Goal: Find specific page/section: Find specific page/section

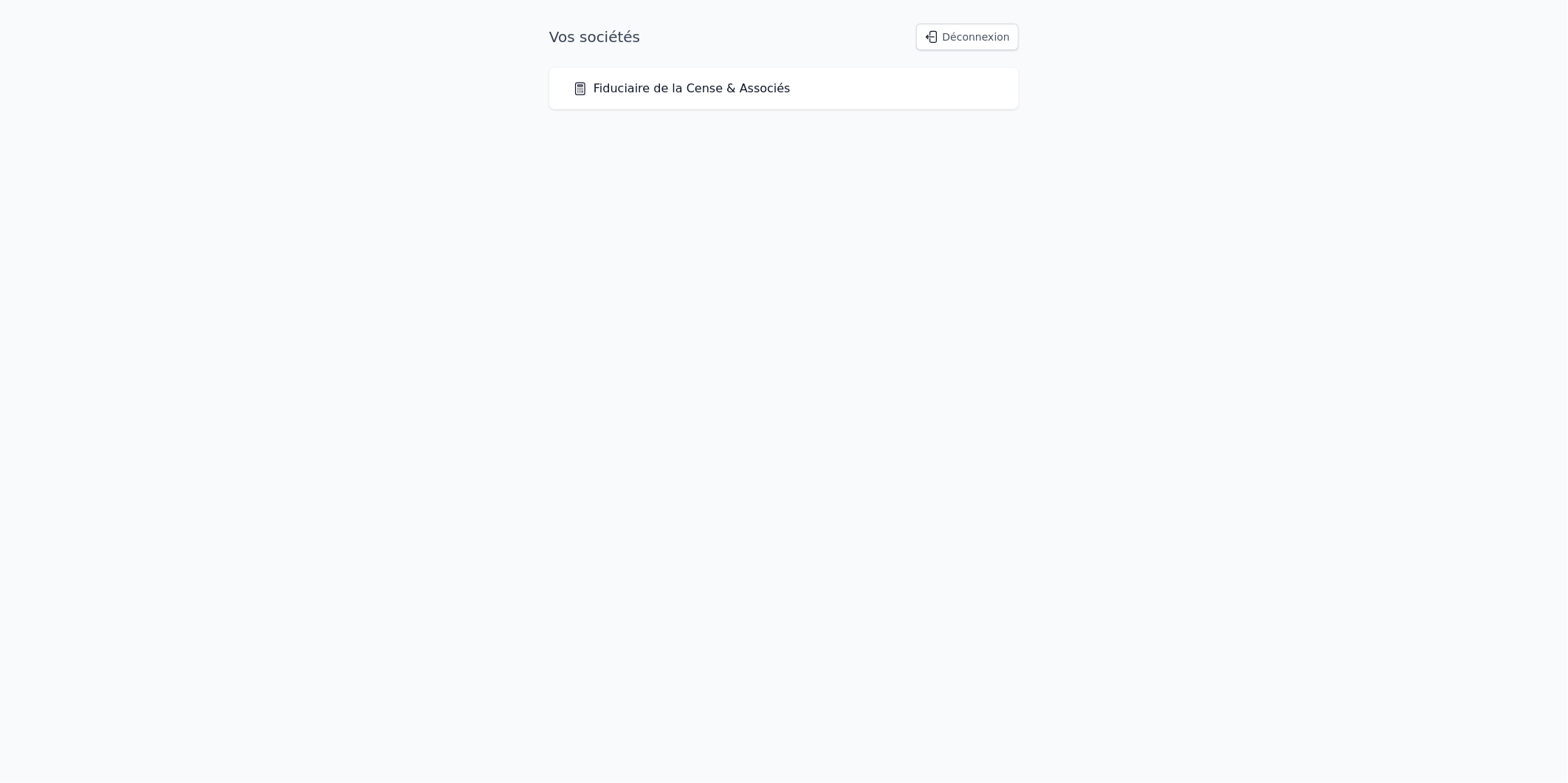
click at [962, 100] on div "Fiduciaire de la Cense & Associés" at bounding box center [784, 88] width 470 height 42
drag, startPoint x: 962, startPoint y: 100, endPoint x: 1101, endPoint y: 219, distance: 183.0
click at [1101, 133] on html "Vos sociétés Déconnexion Fiduciaire de la Cense & Associés" at bounding box center [784, 66] width 1568 height 133
click at [586, 94] on icon at bounding box center [580, 88] width 15 height 15
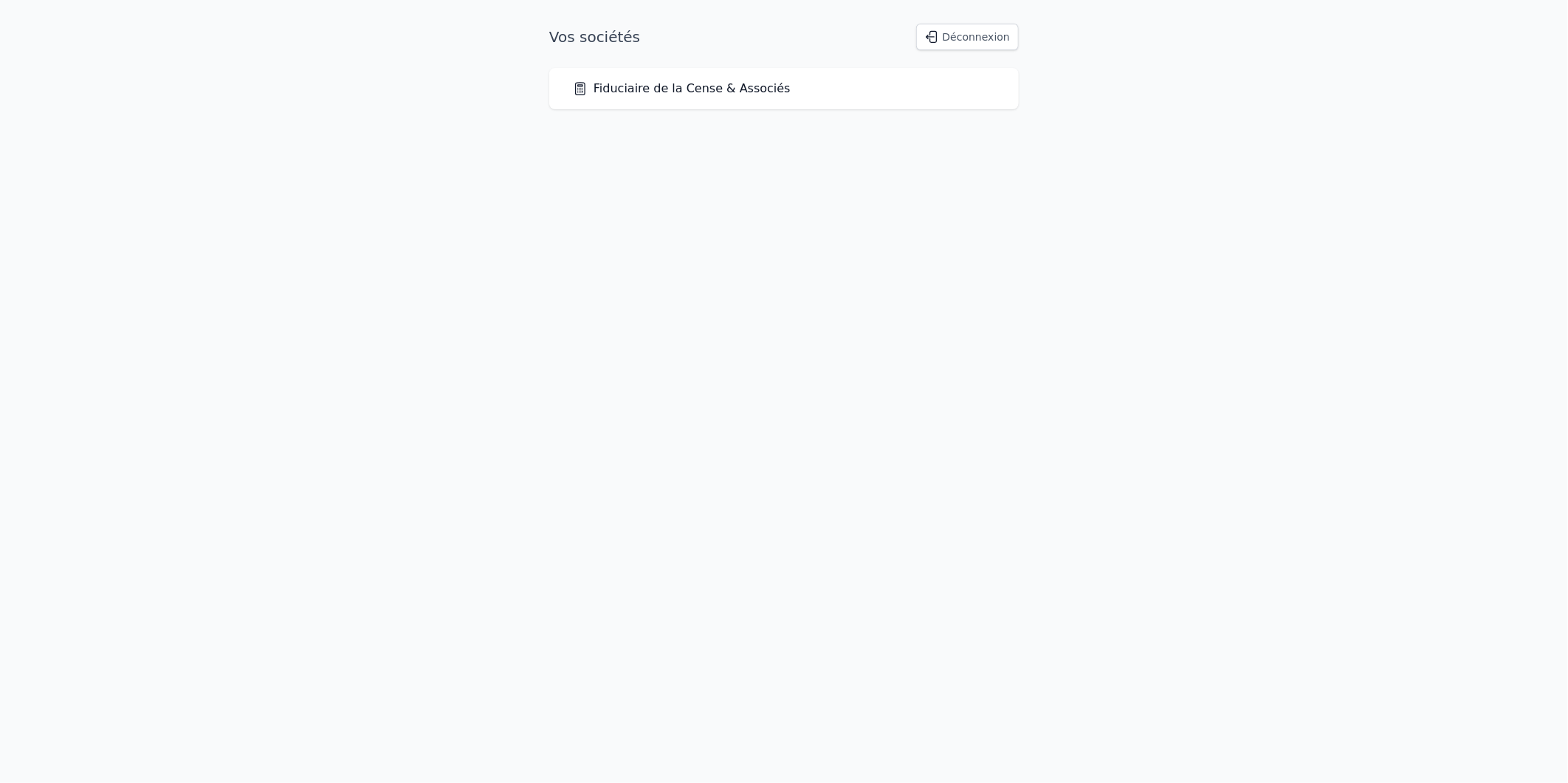
click at [586, 94] on icon at bounding box center [580, 88] width 15 height 15
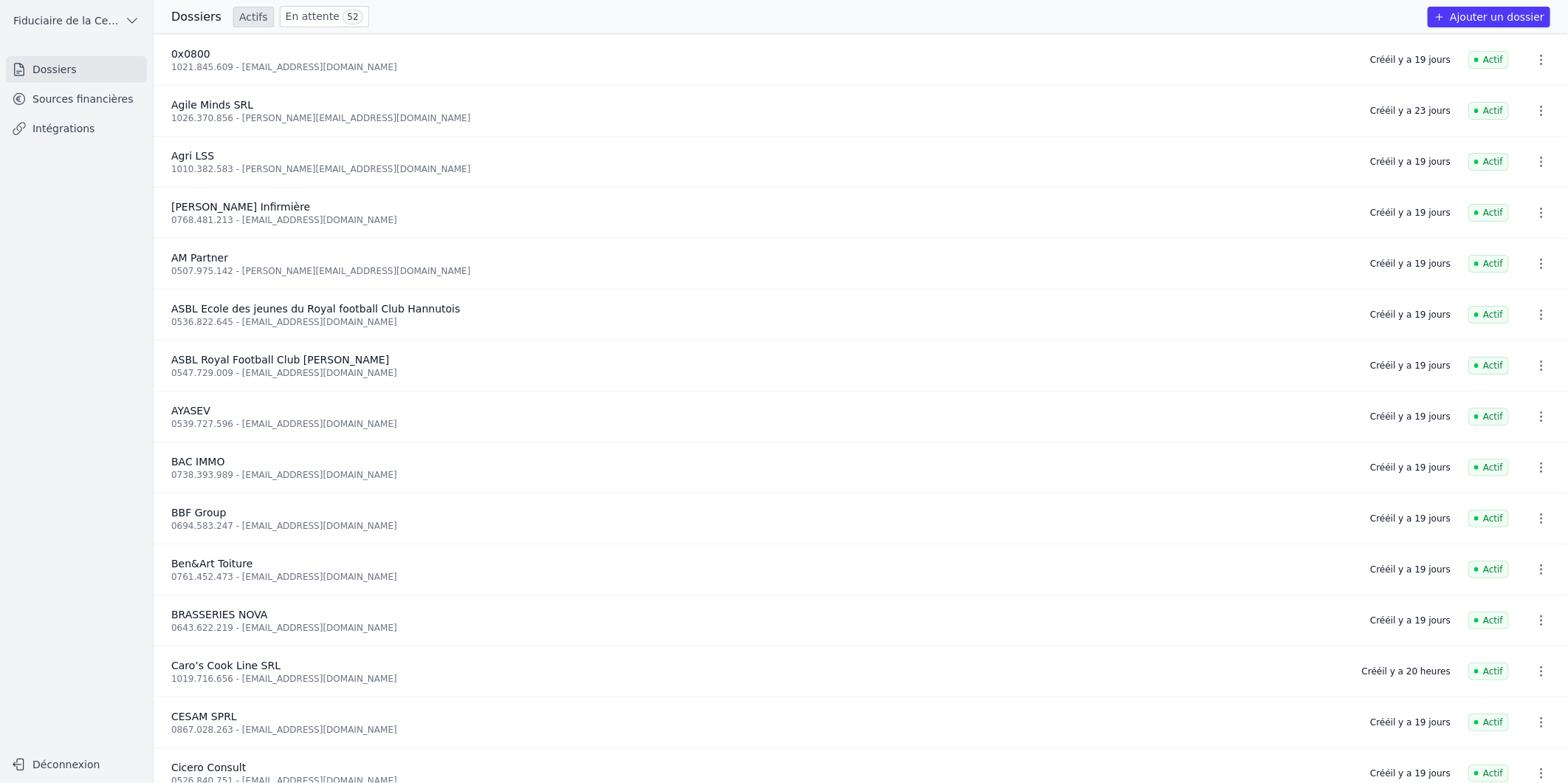
click at [77, 98] on link "Sources financières" at bounding box center [77, 99] width 141 height 27
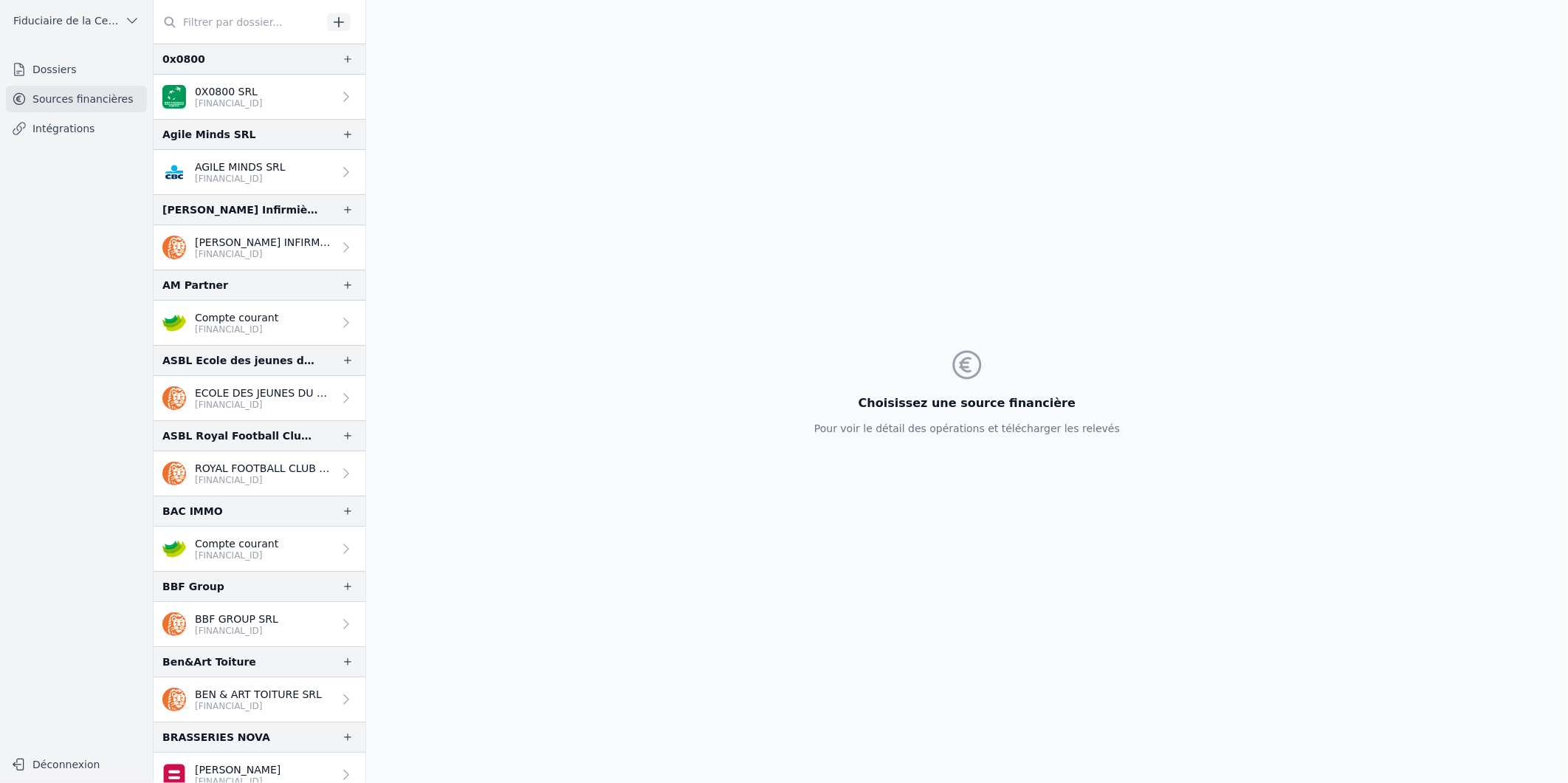
click at [213, 25] on input "text" at bounding box center [238, 22] width 168 height 27
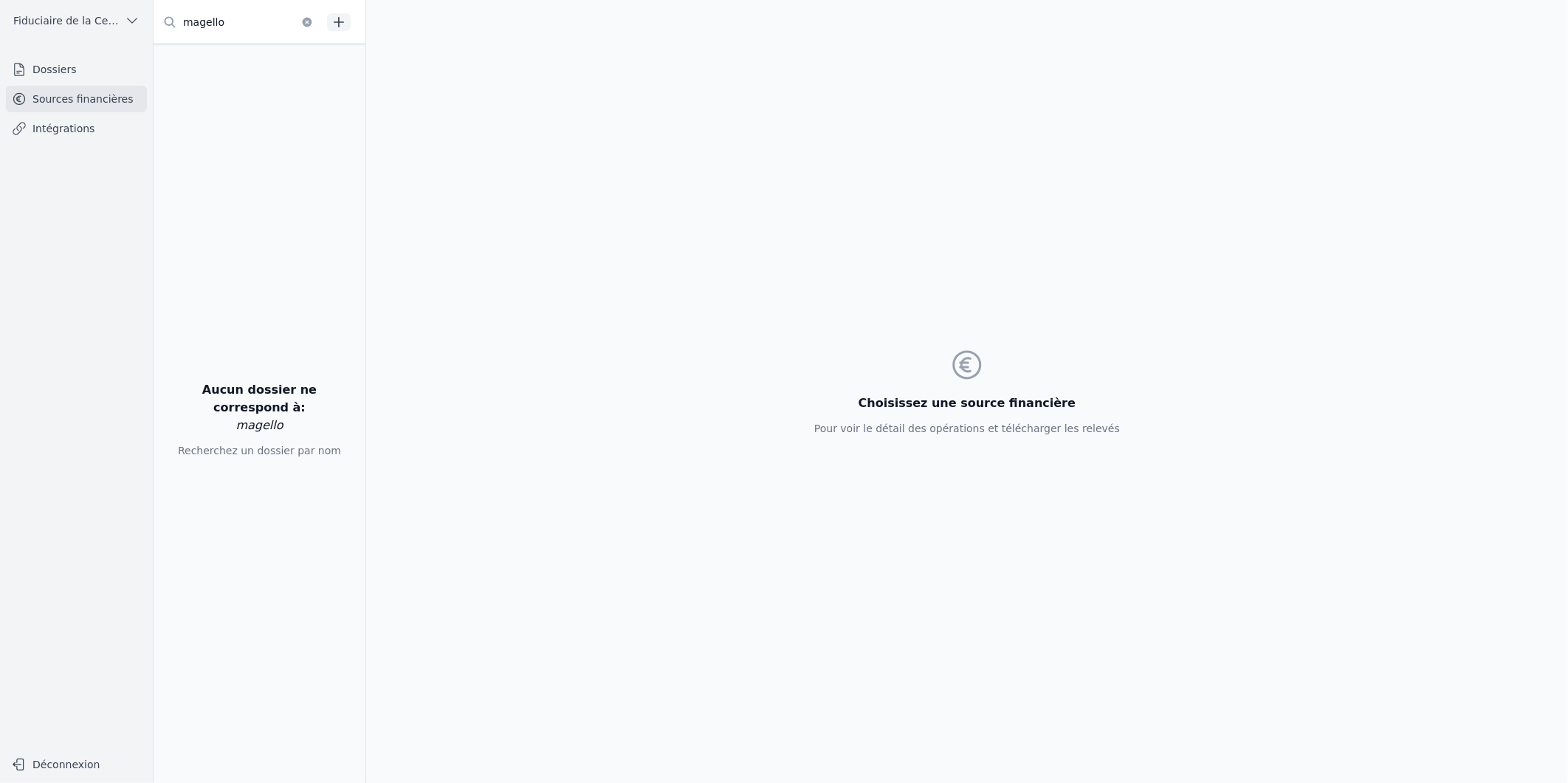
type input "magello"
click at [63, 67] on link "Dossiers" at bounding box center [77, 69] width 141 height 27
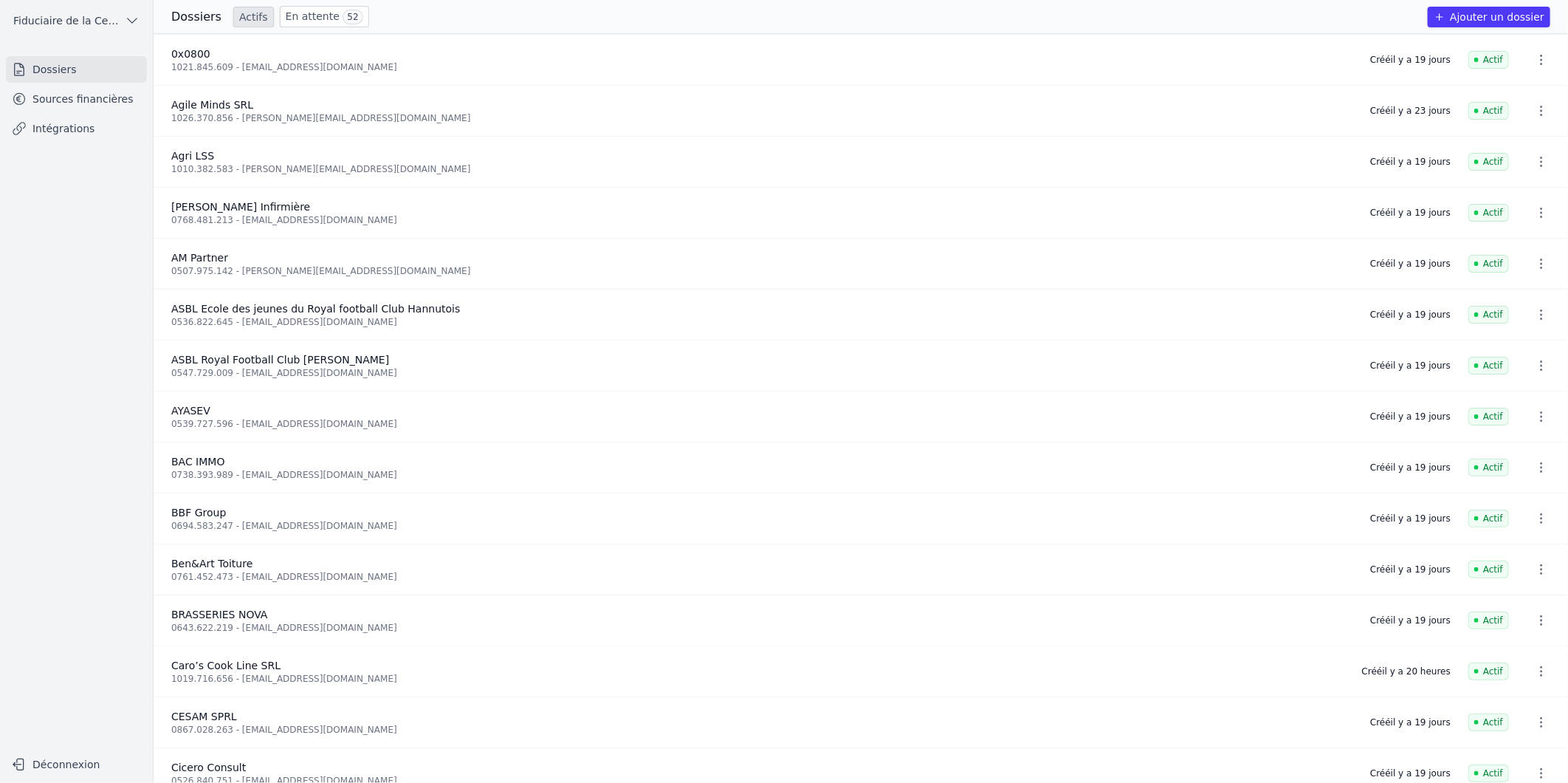
click at [69, 101] on link "Sources financières" at bounding box center [77, 99] width 141 height 27
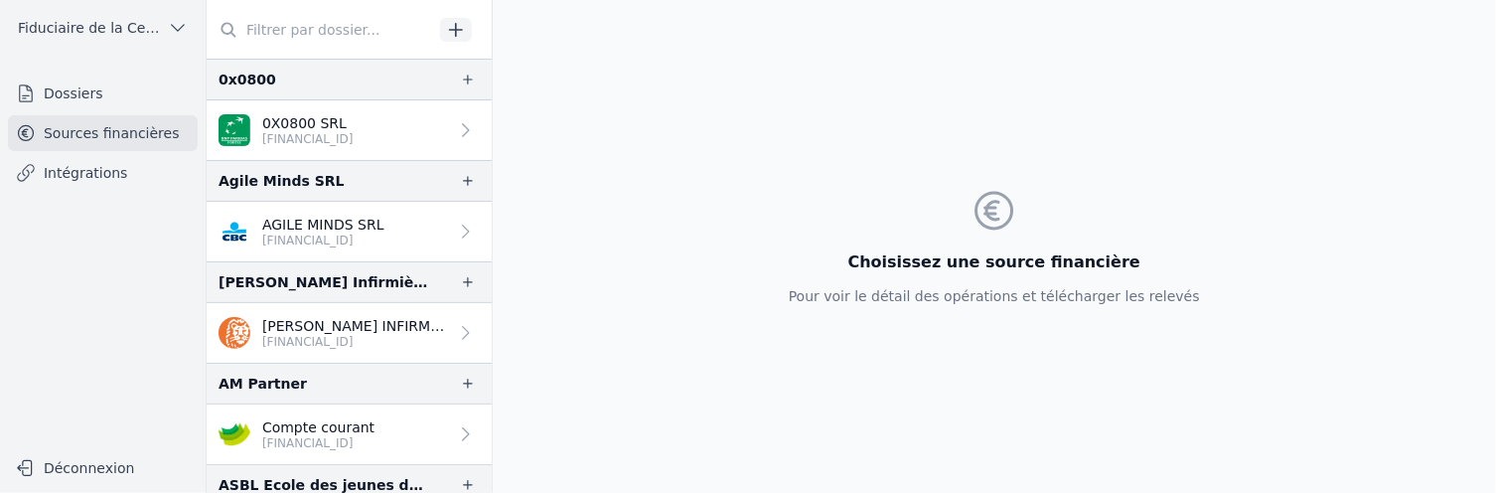
click at [344, 244] on p "[FINANCIAL_ID]" at bounding box center [323, 240] width 122 height 16
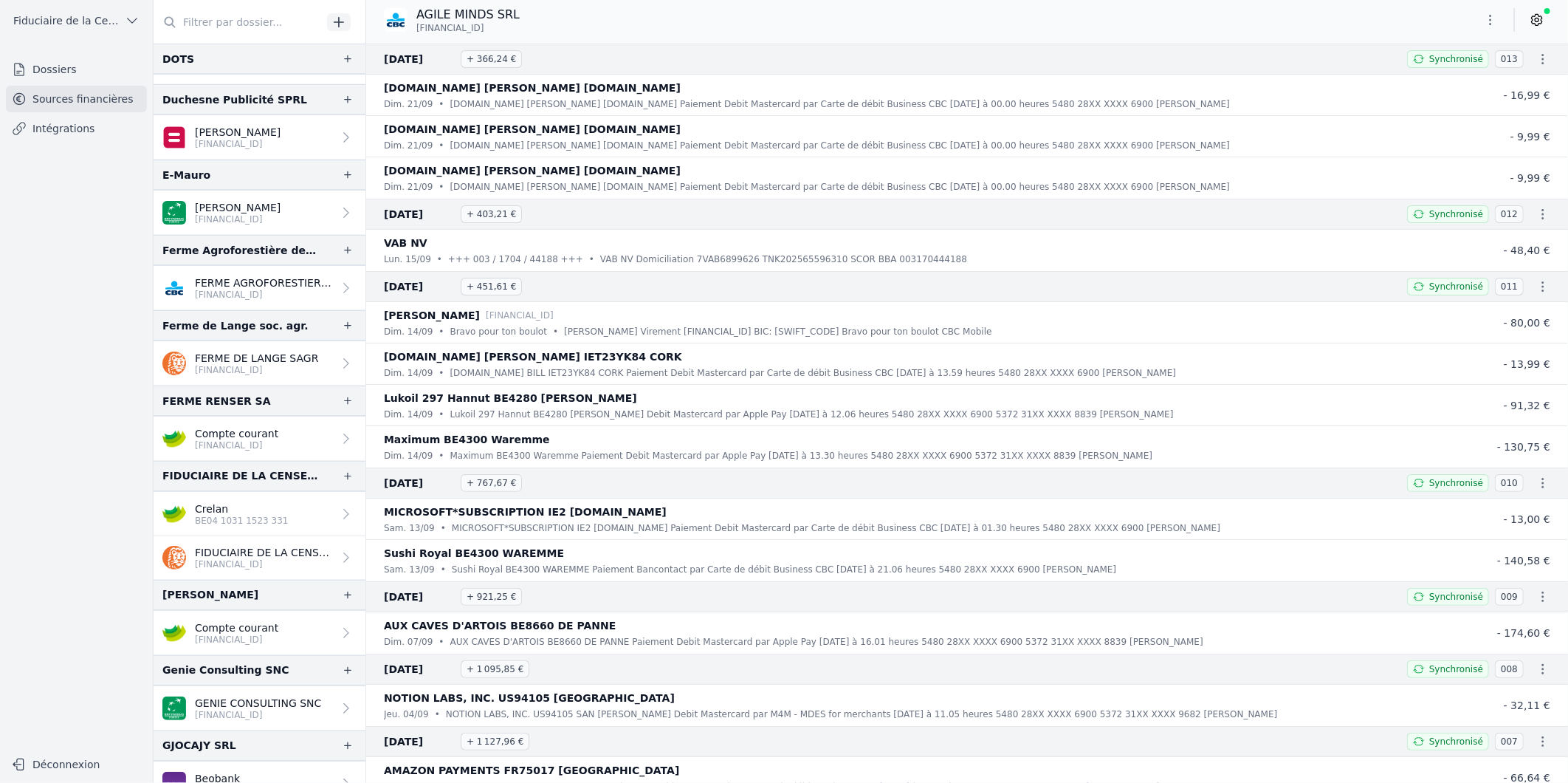
scroll to position [1362, 0]
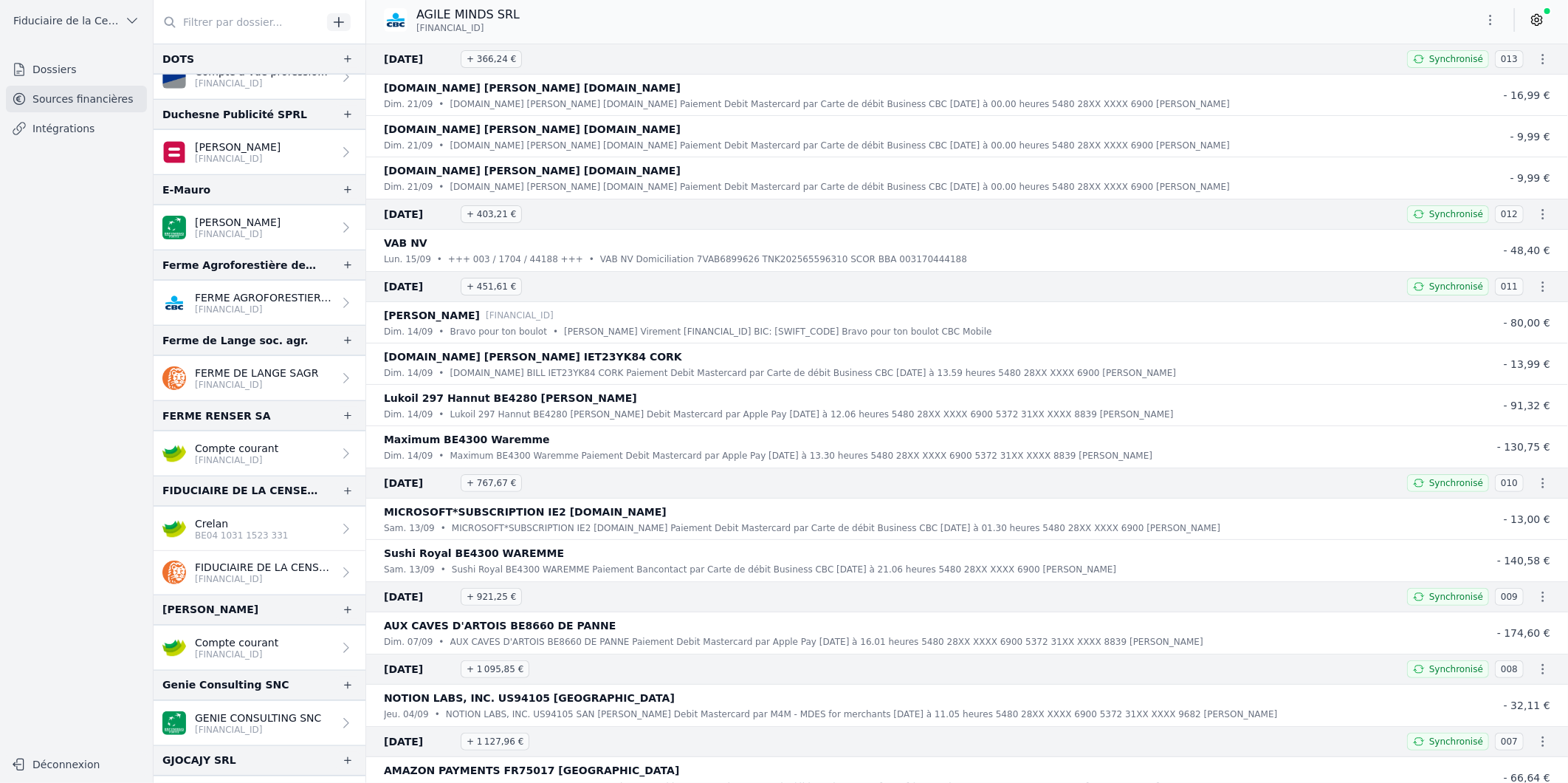
click at [64, 65] on link "Dossiers" at bounding box center [77, 69] width 141 height 27
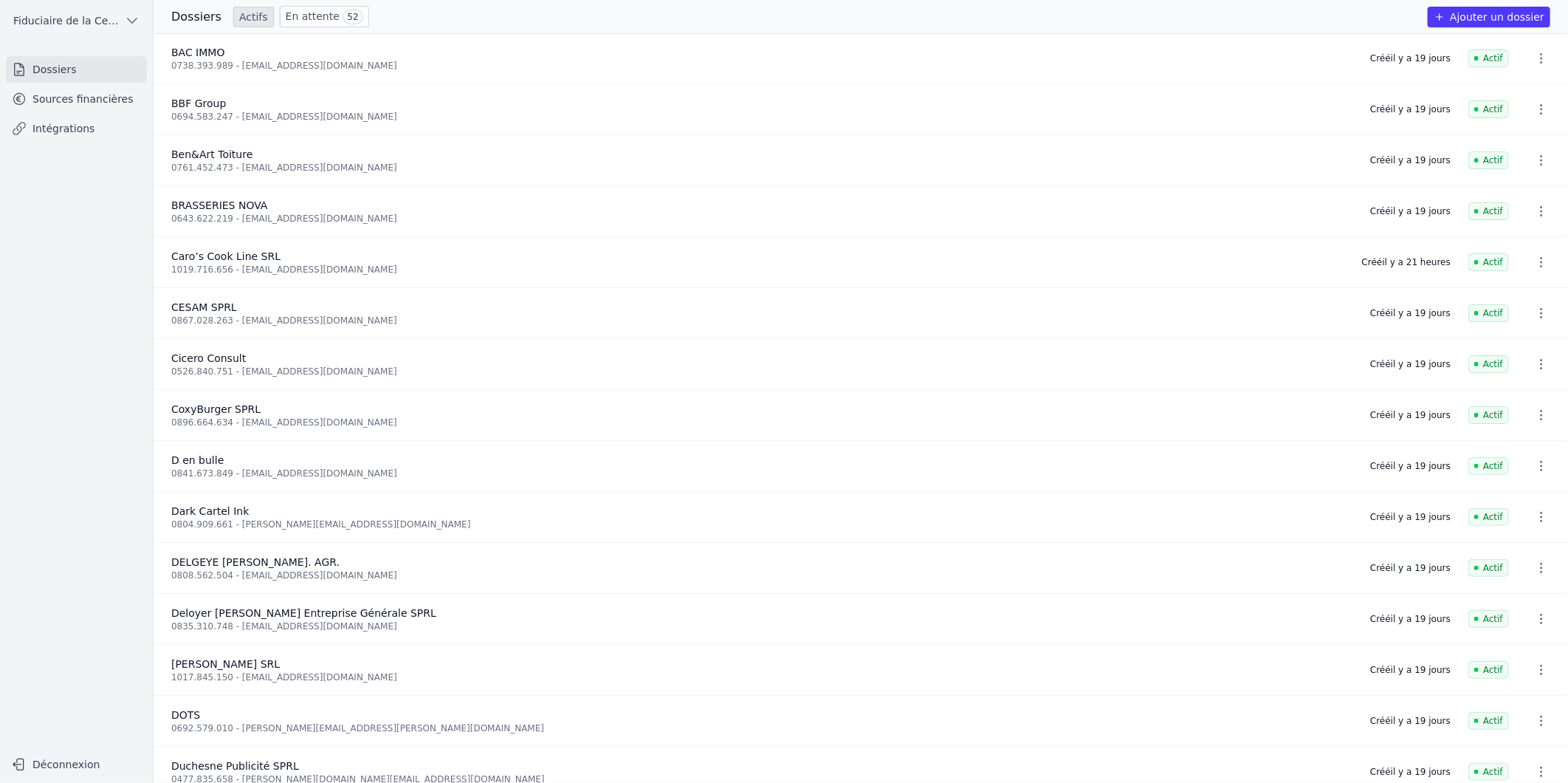
scroll to position [410, 0]
click at [312, 12] on link "En attente 52" at bounding box center [324, 16] width 89 height 22
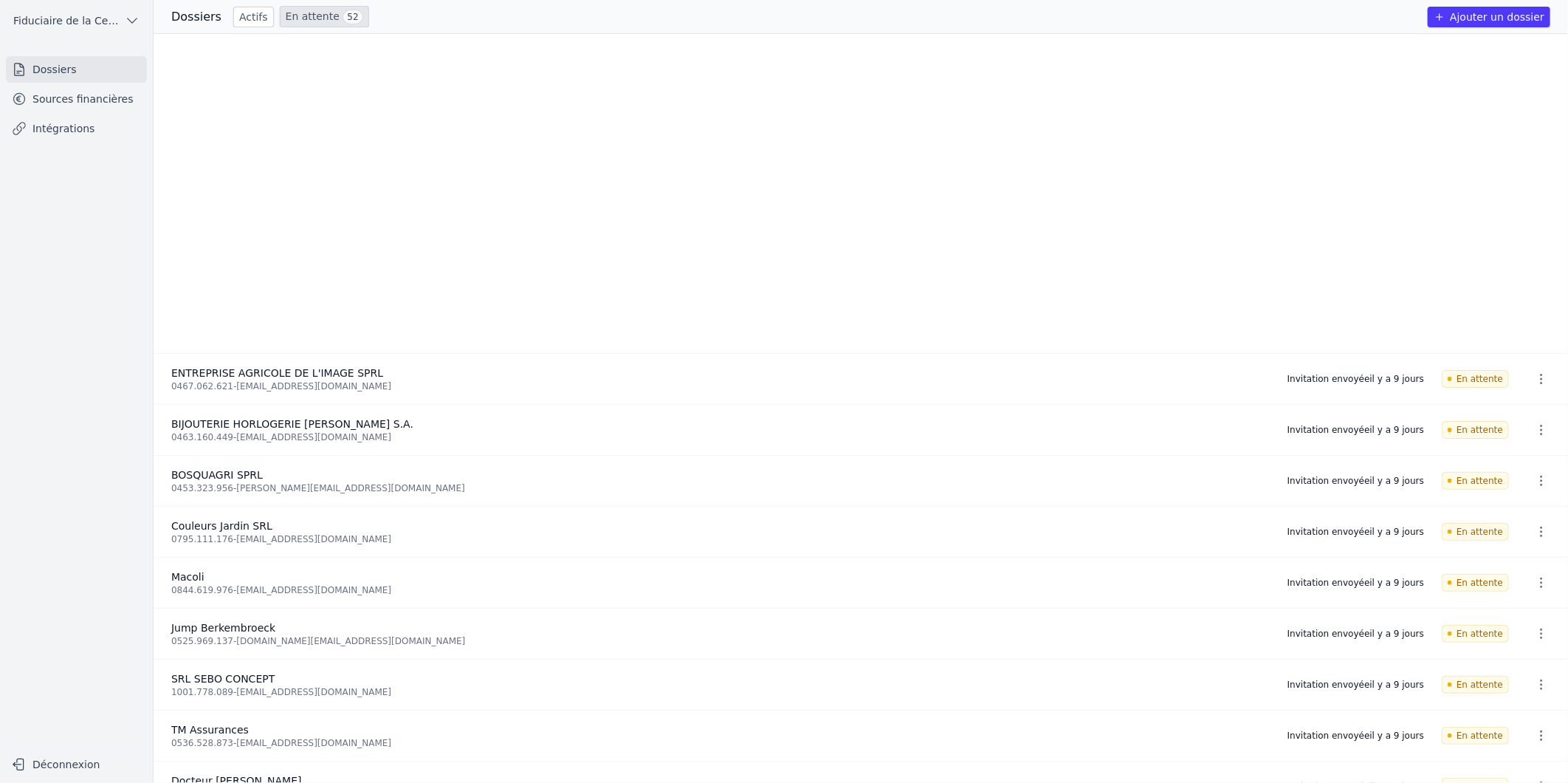
scroll to position [1335, 0]
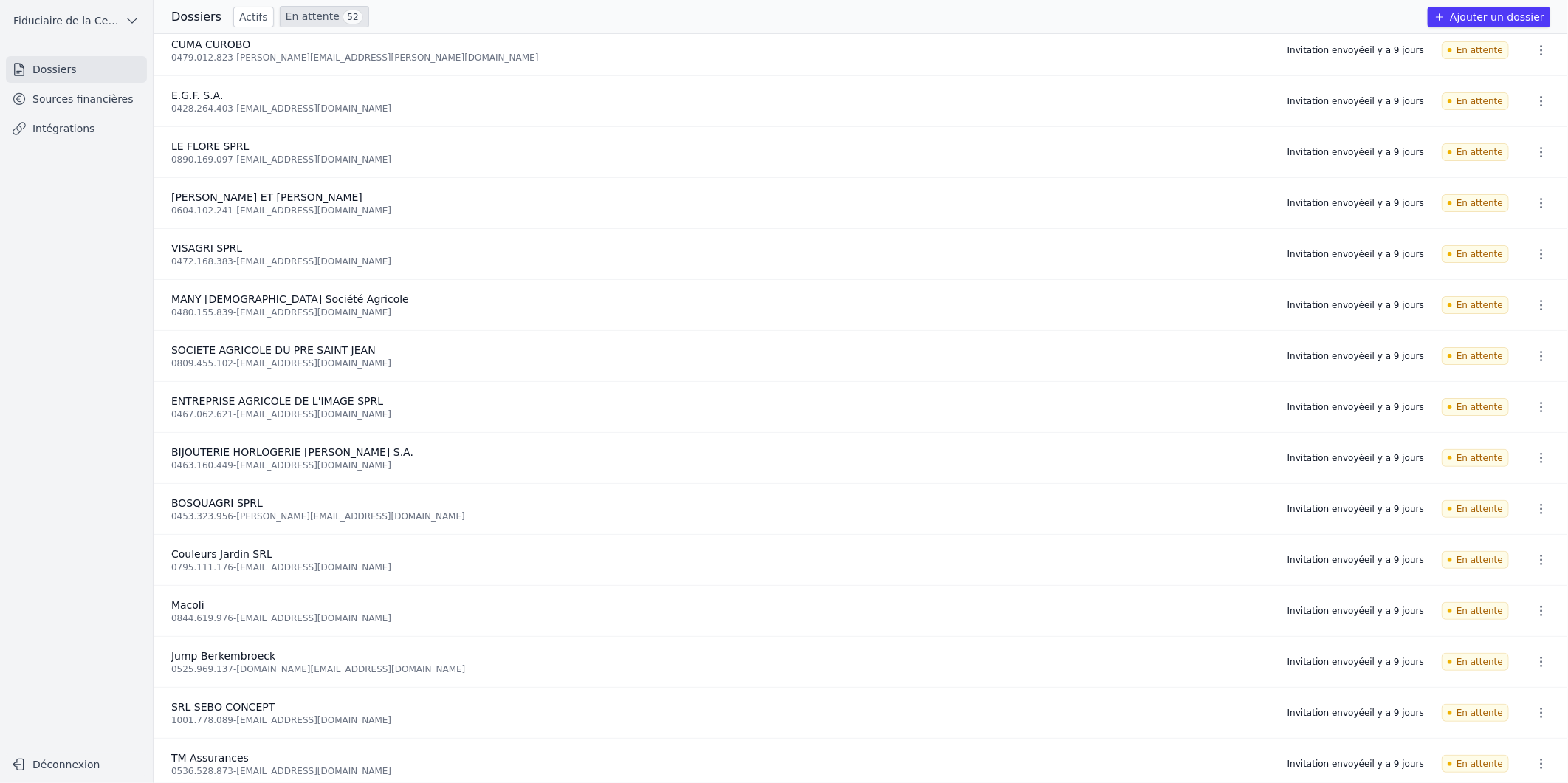
click at [242, 13] on link "Actifs" at bounding box center [253, 17] width 41 height 21
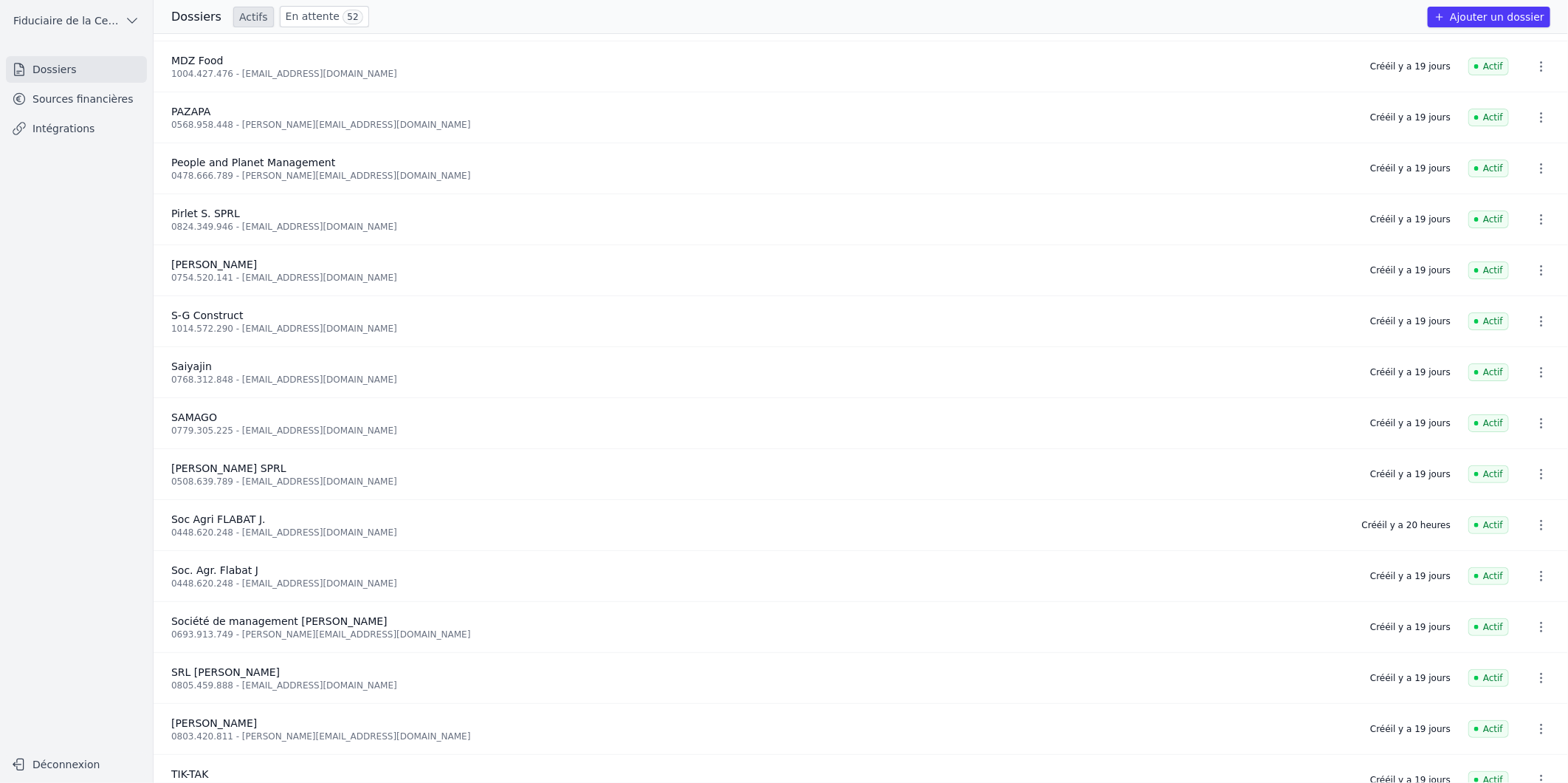
scroll to position [2696, 0]
click at [71, 94] on link "Sources financières" at bounding box center [77, 99] width 141 height 27
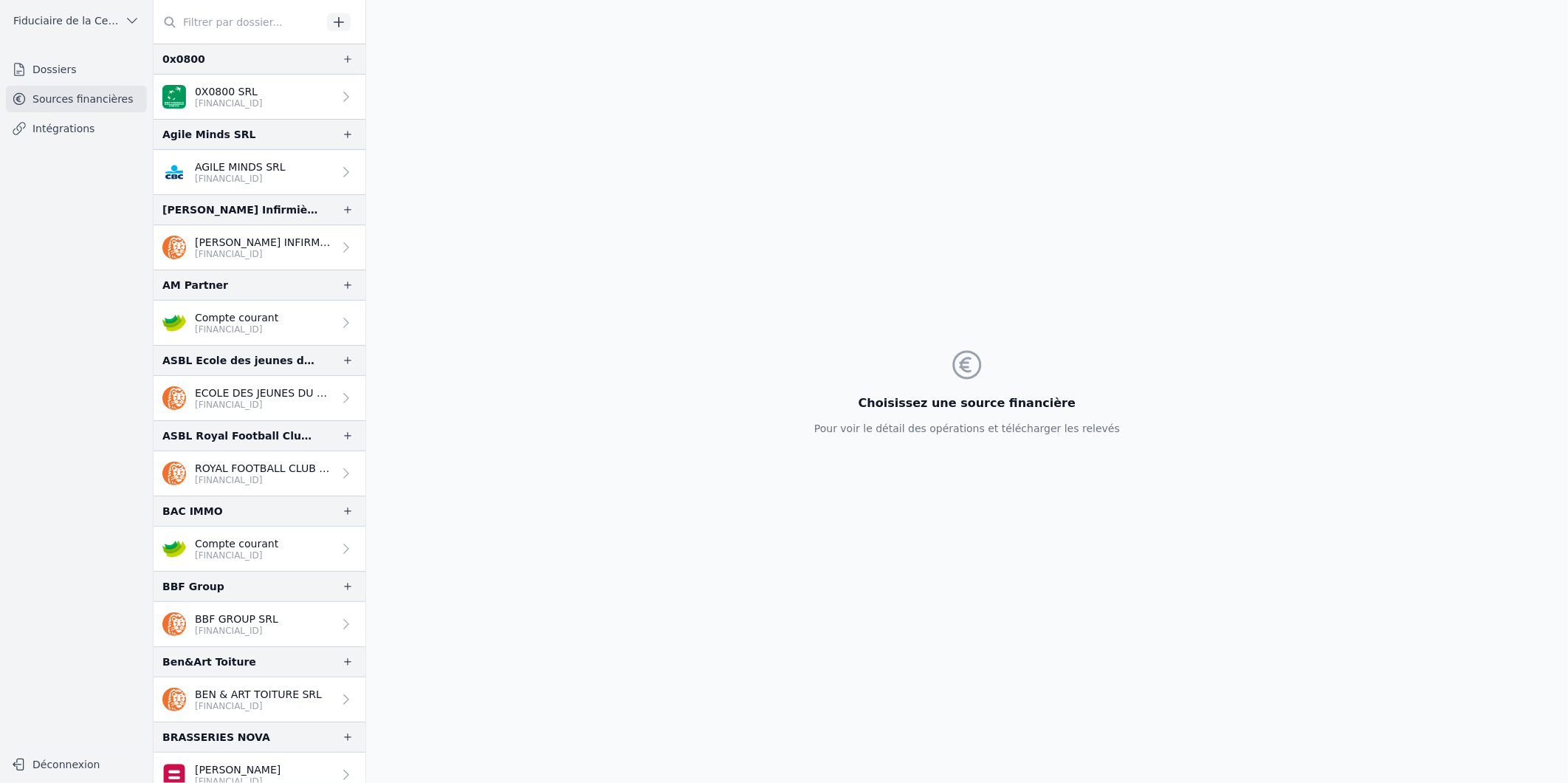
click at [213, 24] on input "text" at bounding box center [238, 22] width 168 height 27
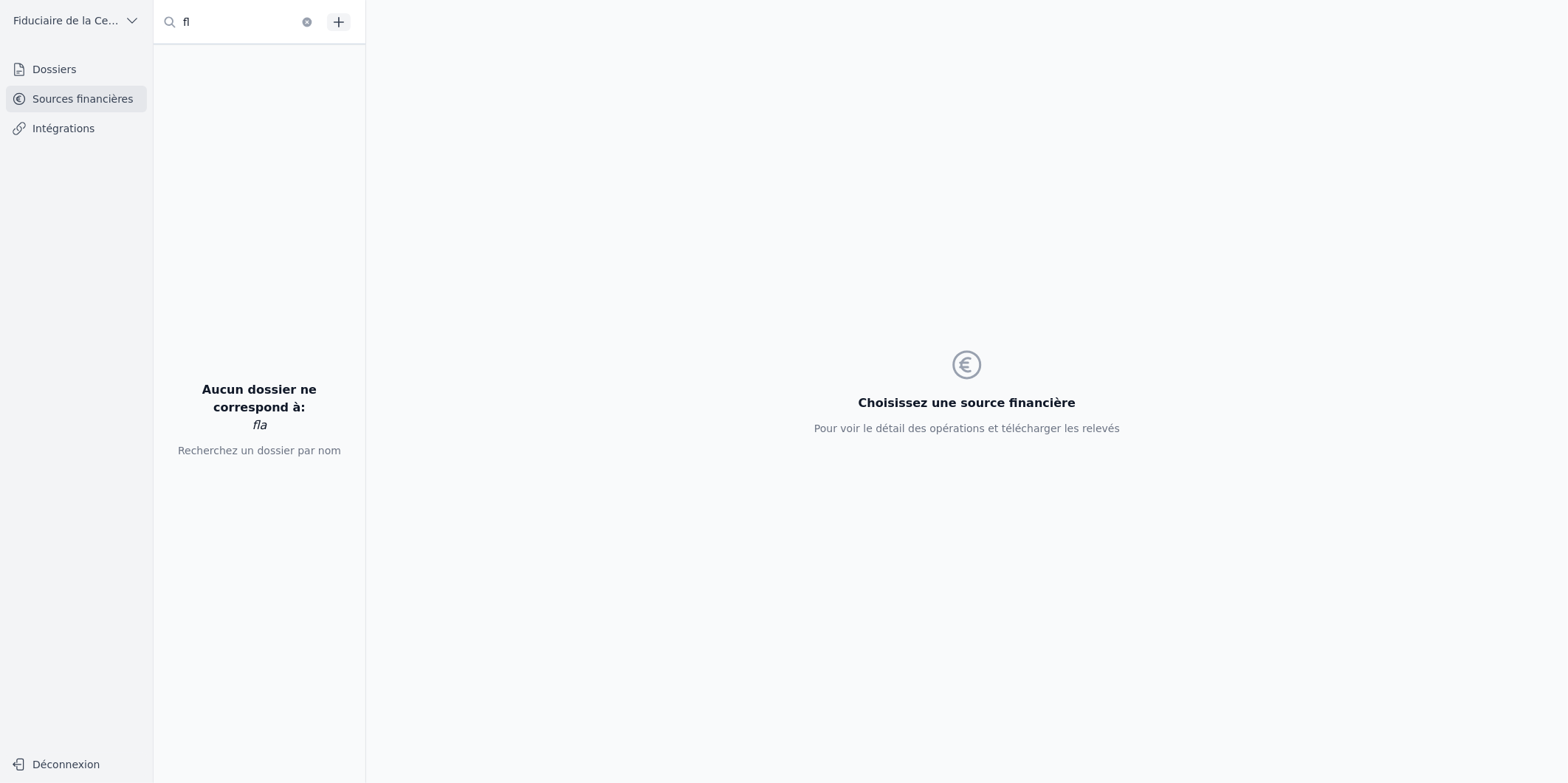
type input "f"
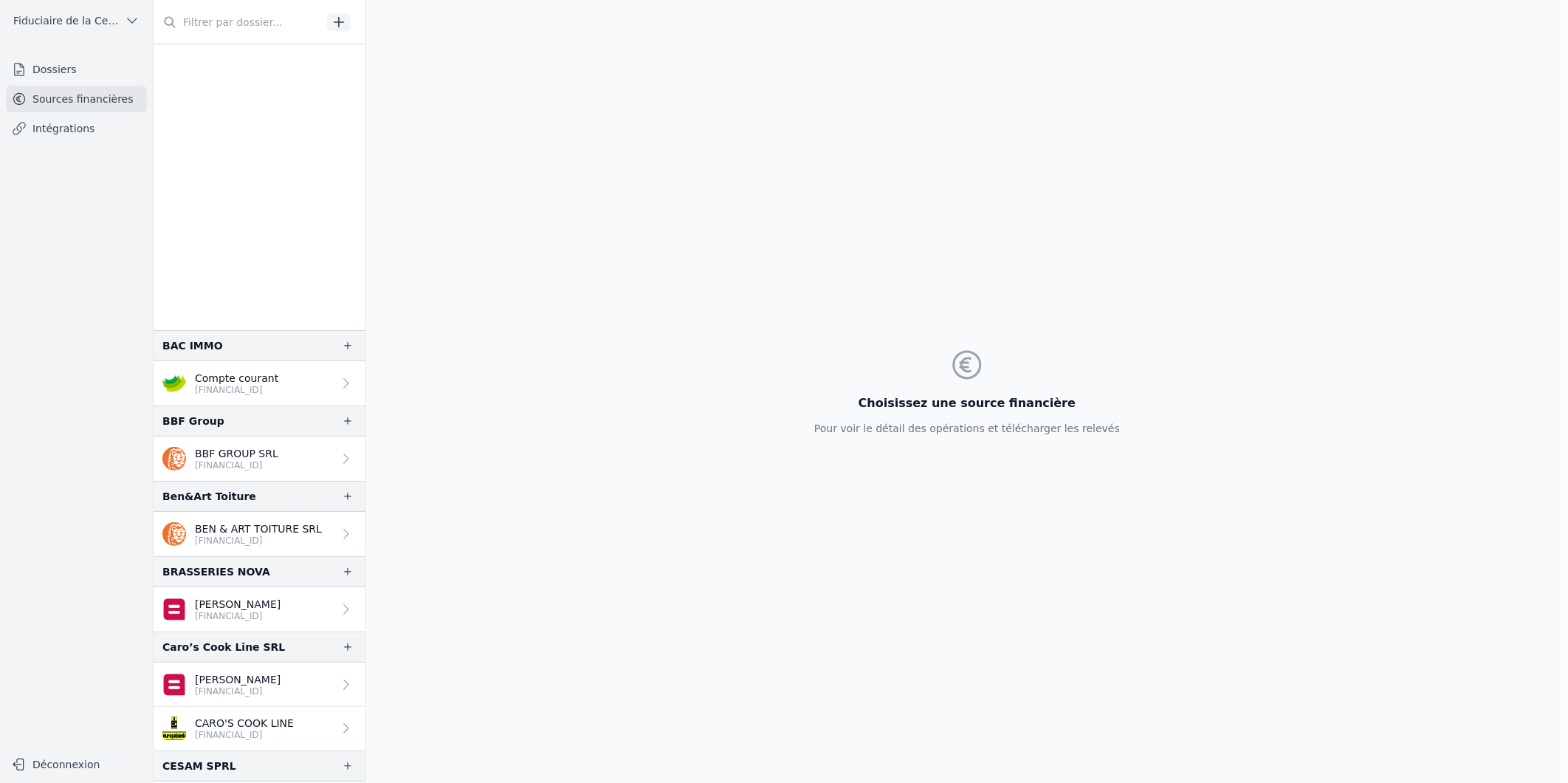
scroll to position [82, 0]
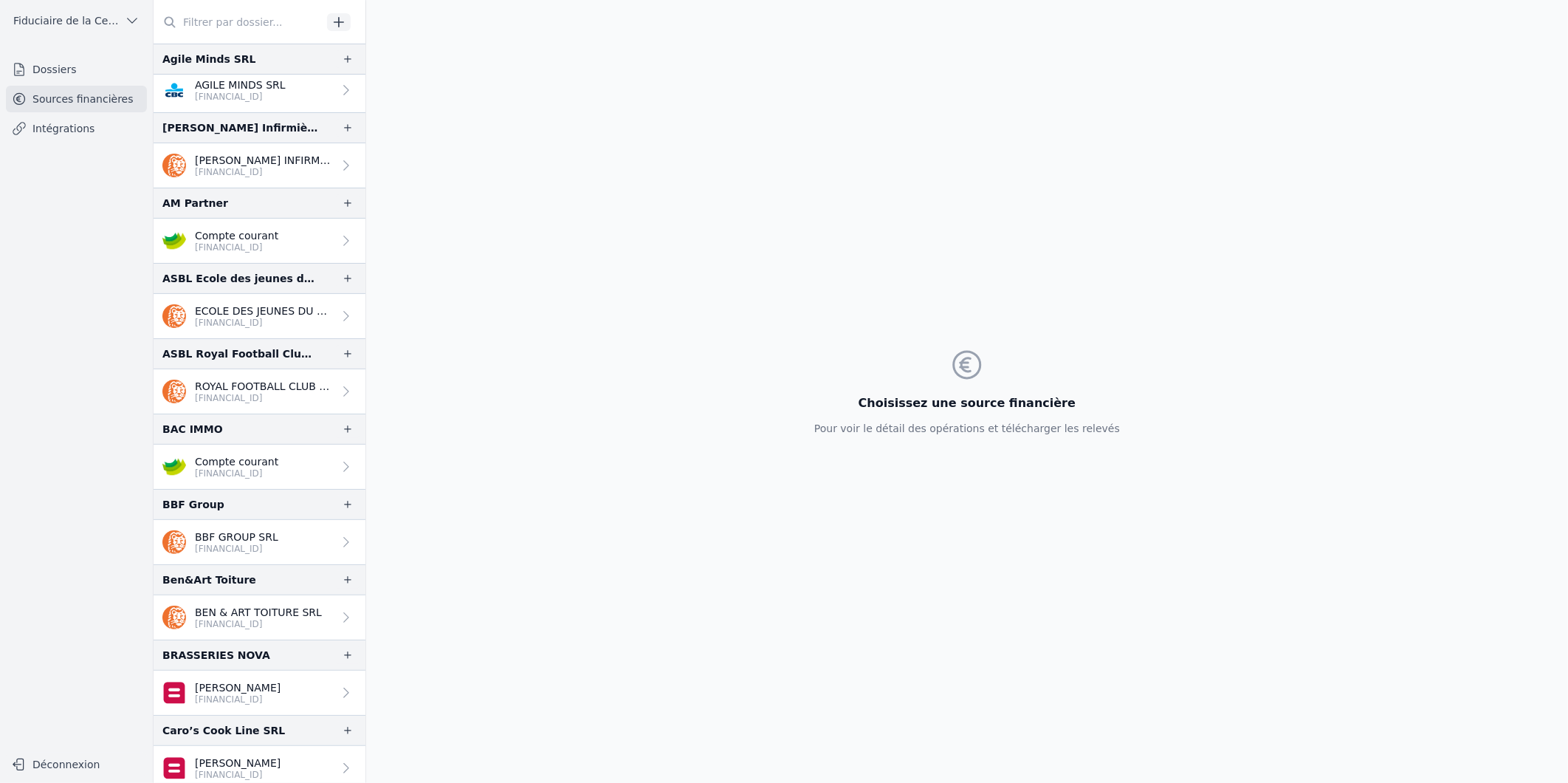
click at [227, 85] on p "AGILE MINDS SRL" at bounding box center [240, 85] width 91 height 15
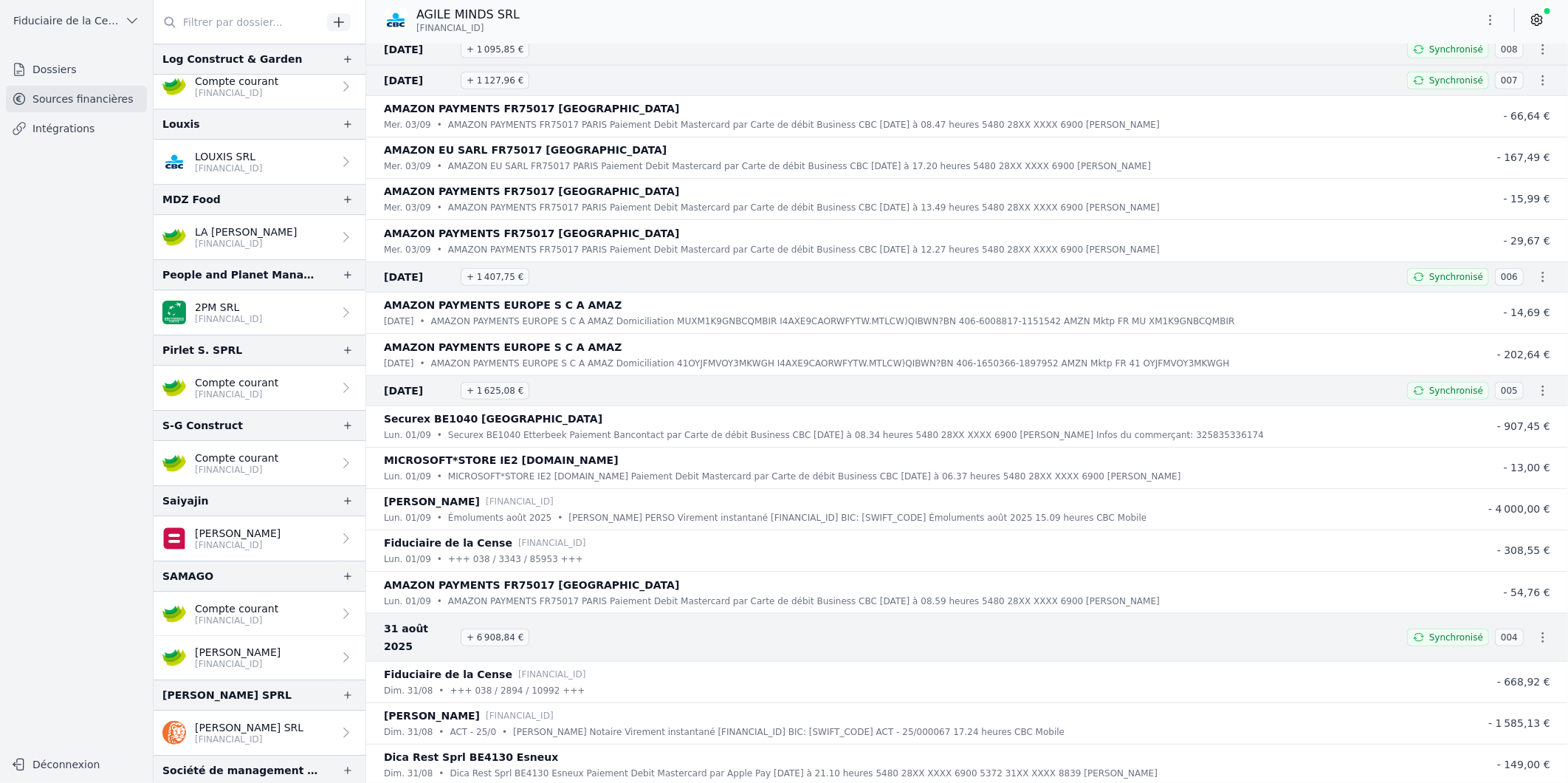
scroll to position [2825, 0]
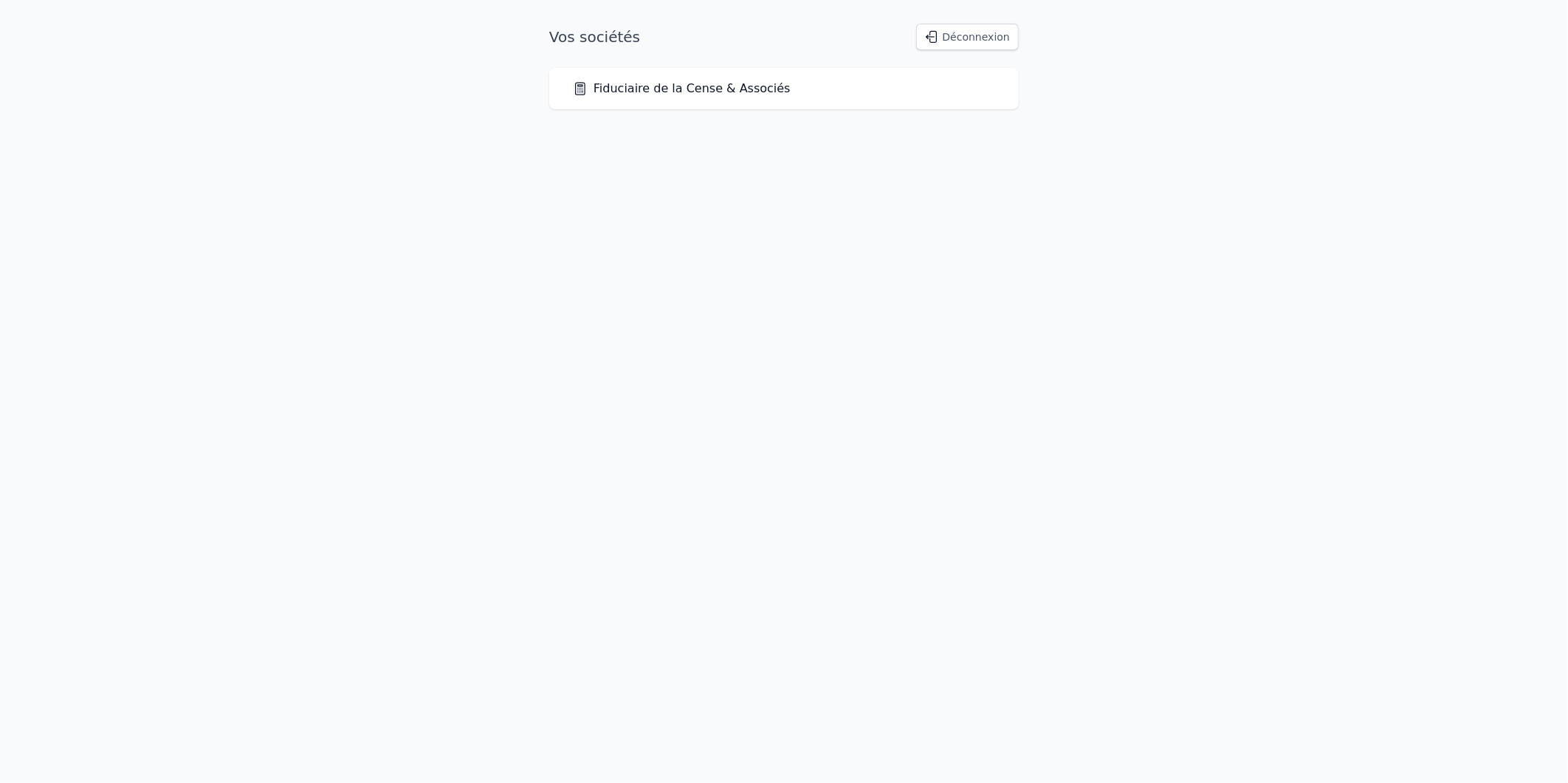
click at [606, 83] on link "Fiduciaire de la Cense & Associés" at bounding box center [681, 88] width 218 height 18
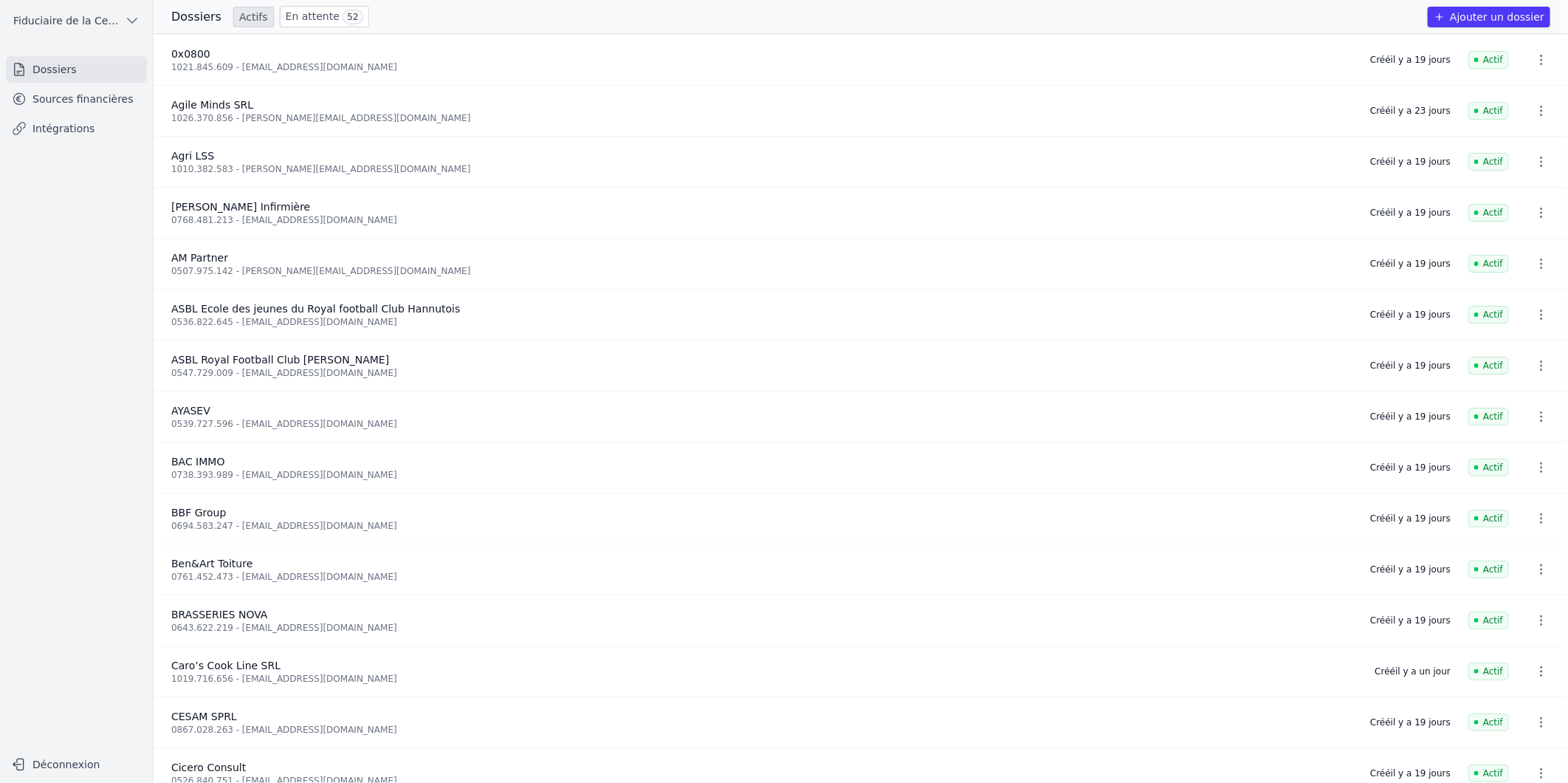
click at [76, 97] on link "Sources financières" at bounding box center [77, 99] width 141 height 27
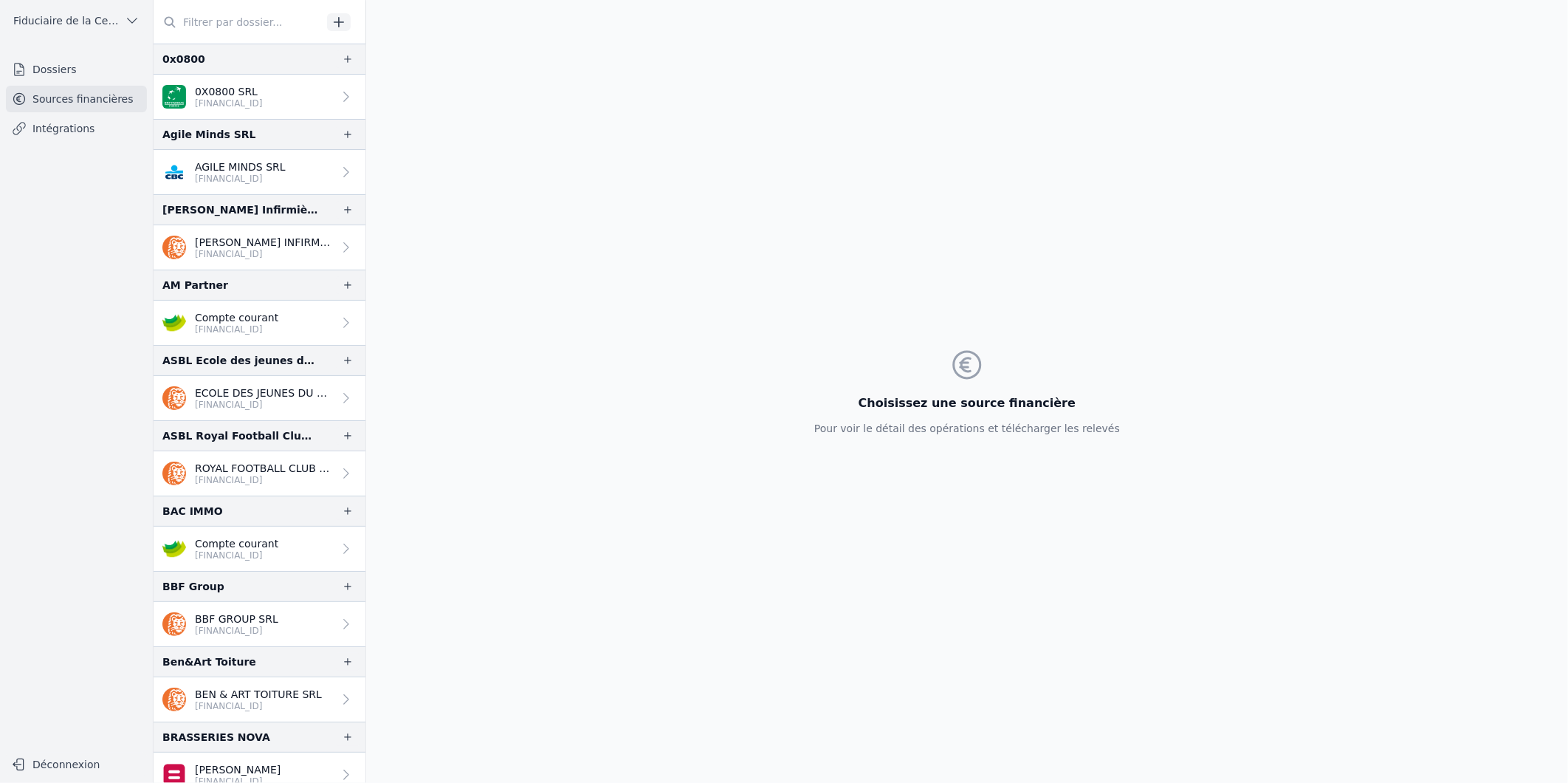
click at [259, 16] on input "text" at bounding box center [238, 22] width 168 height 27
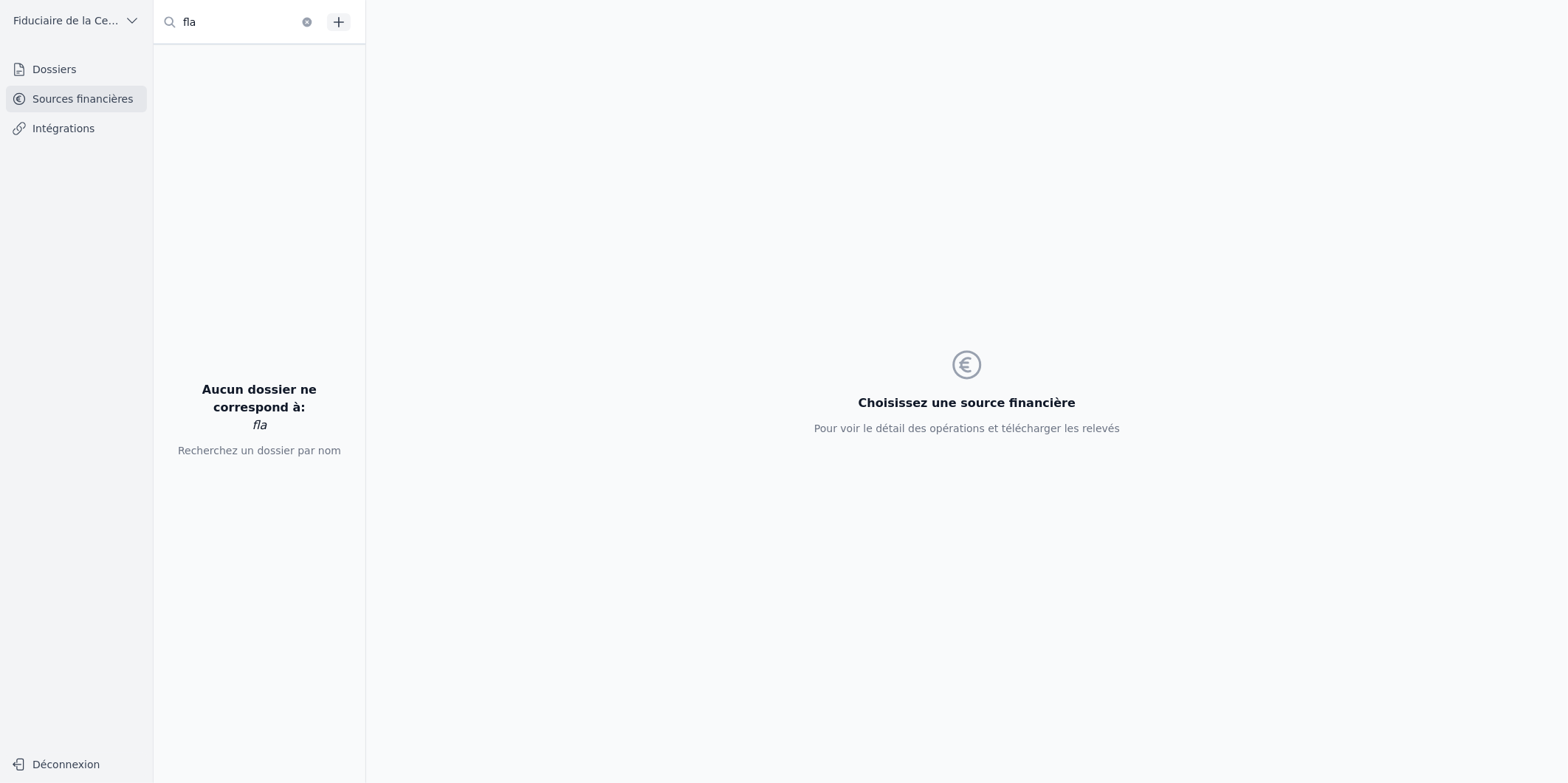
type input "fla"
click at [38, 68] on link "Dossiers" at bounding box center [77, 69] width 141 height 27
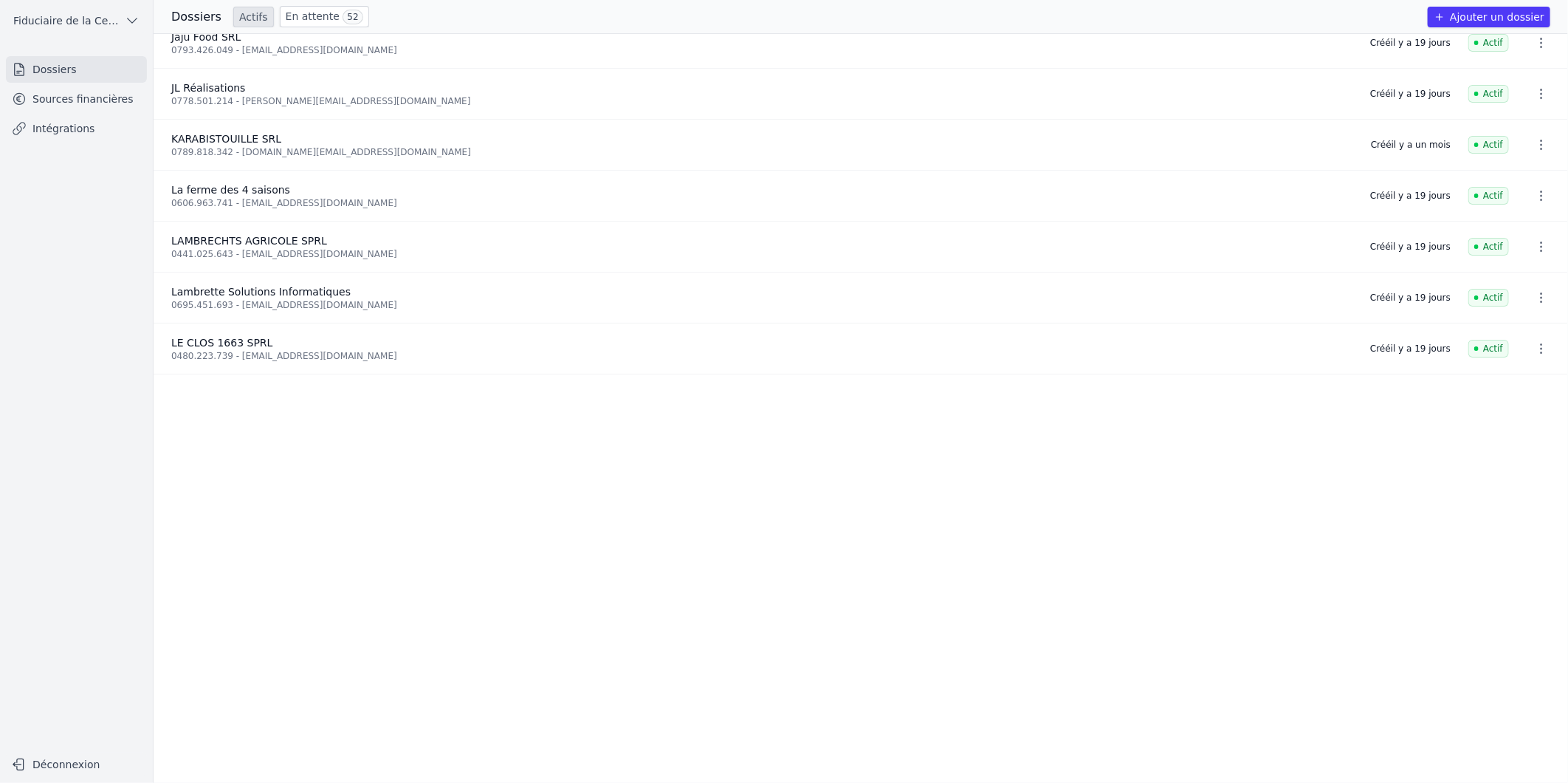
scroll to position [2133, 0]
